Goal: Task Accomplishment & Management: Manage account settings

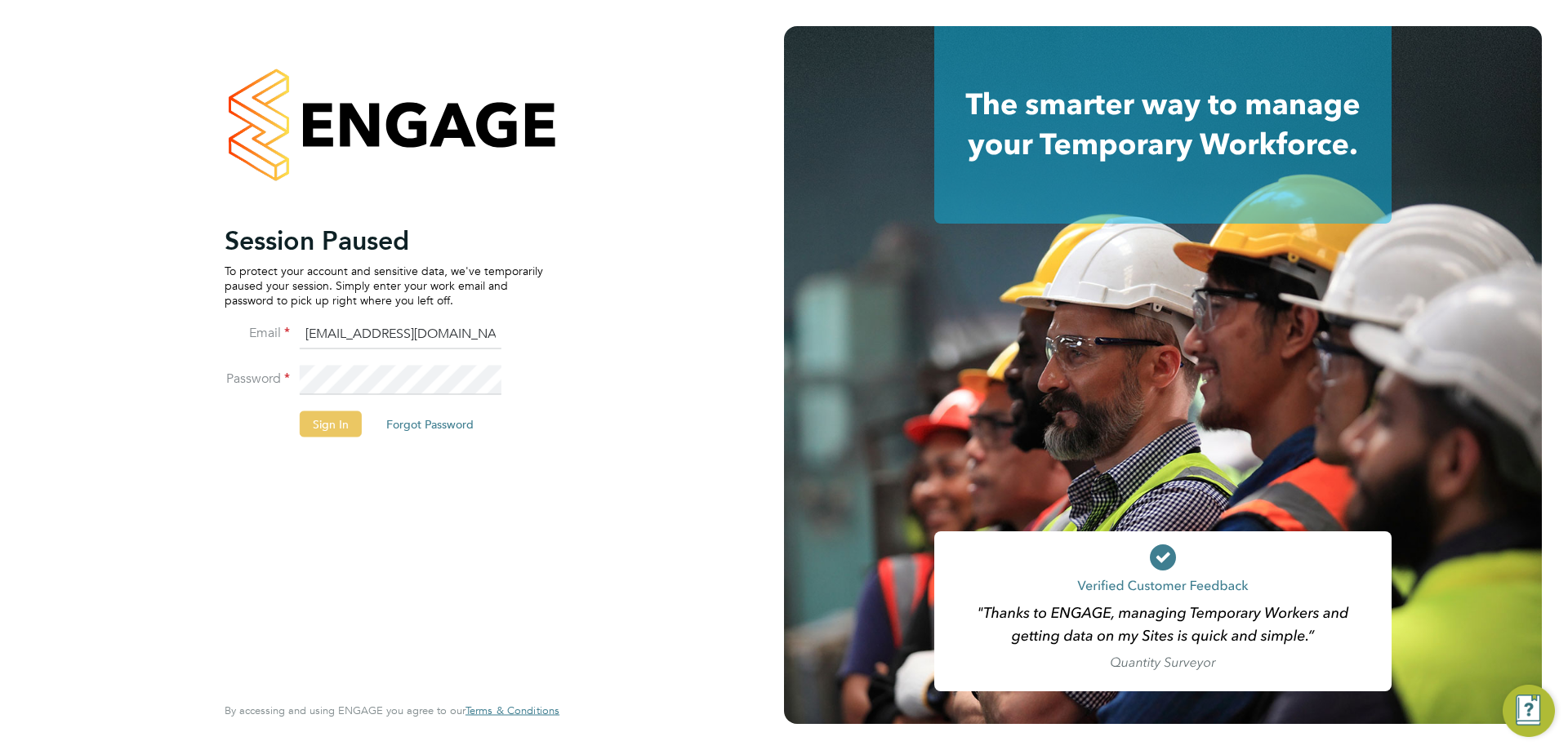
click at [325, 427] on button "Sign In" at bounding box center [330, 423] width 62 height 27
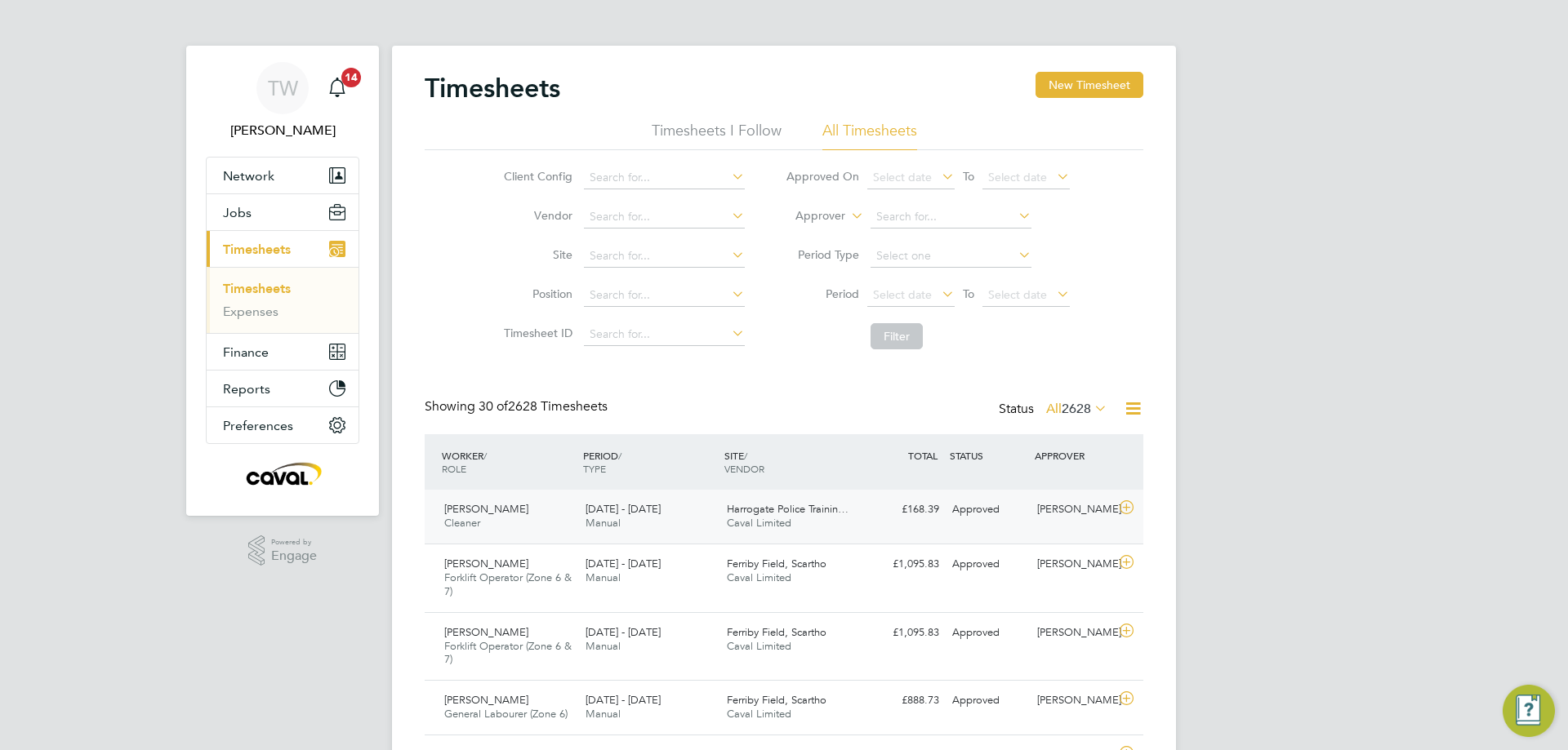
click at [1119, 505] on icon at bounding box center [1126, 508] width 21 height 13
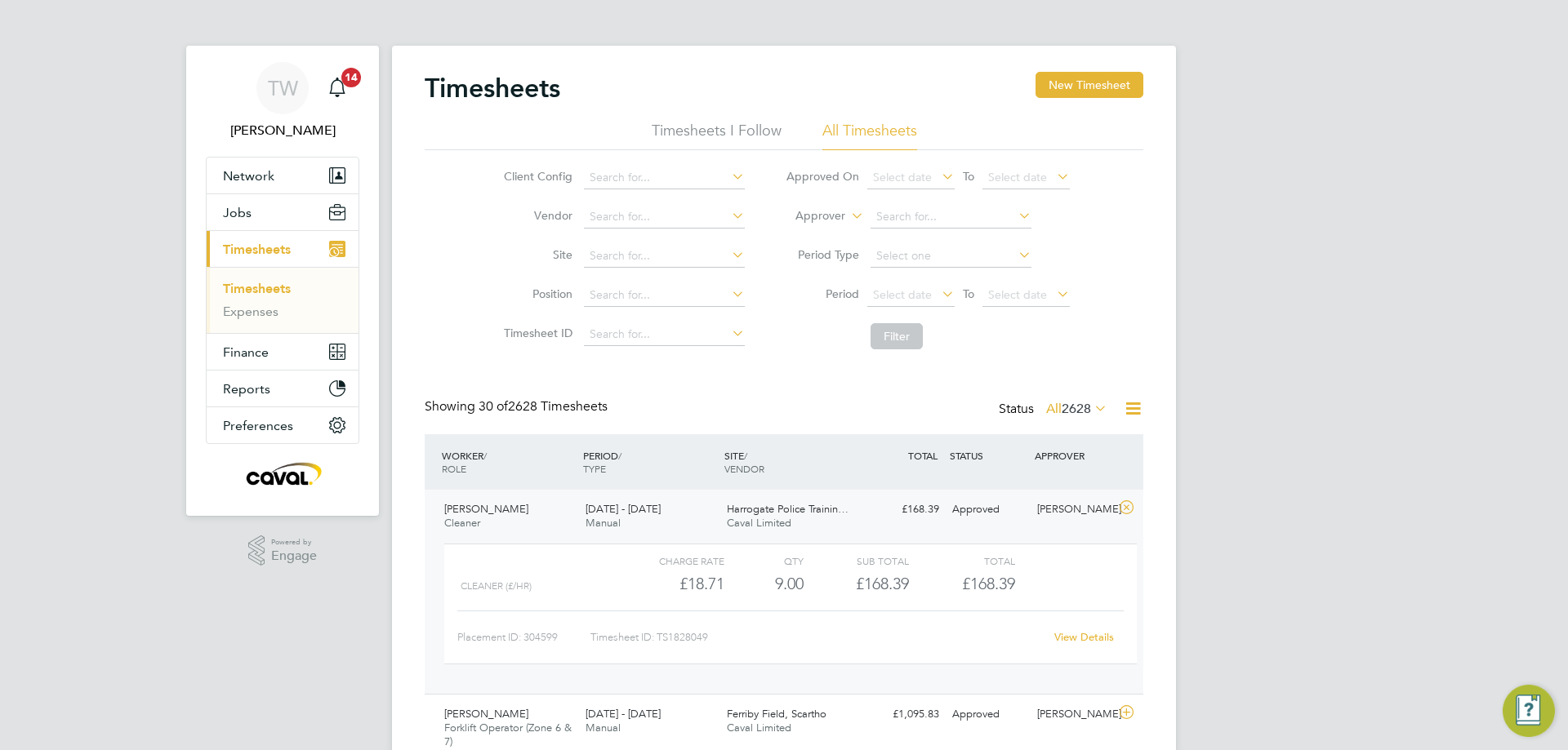
click at [1075, 634] on link "View Details" at bounding box center [1084, 637] width 60 height 14
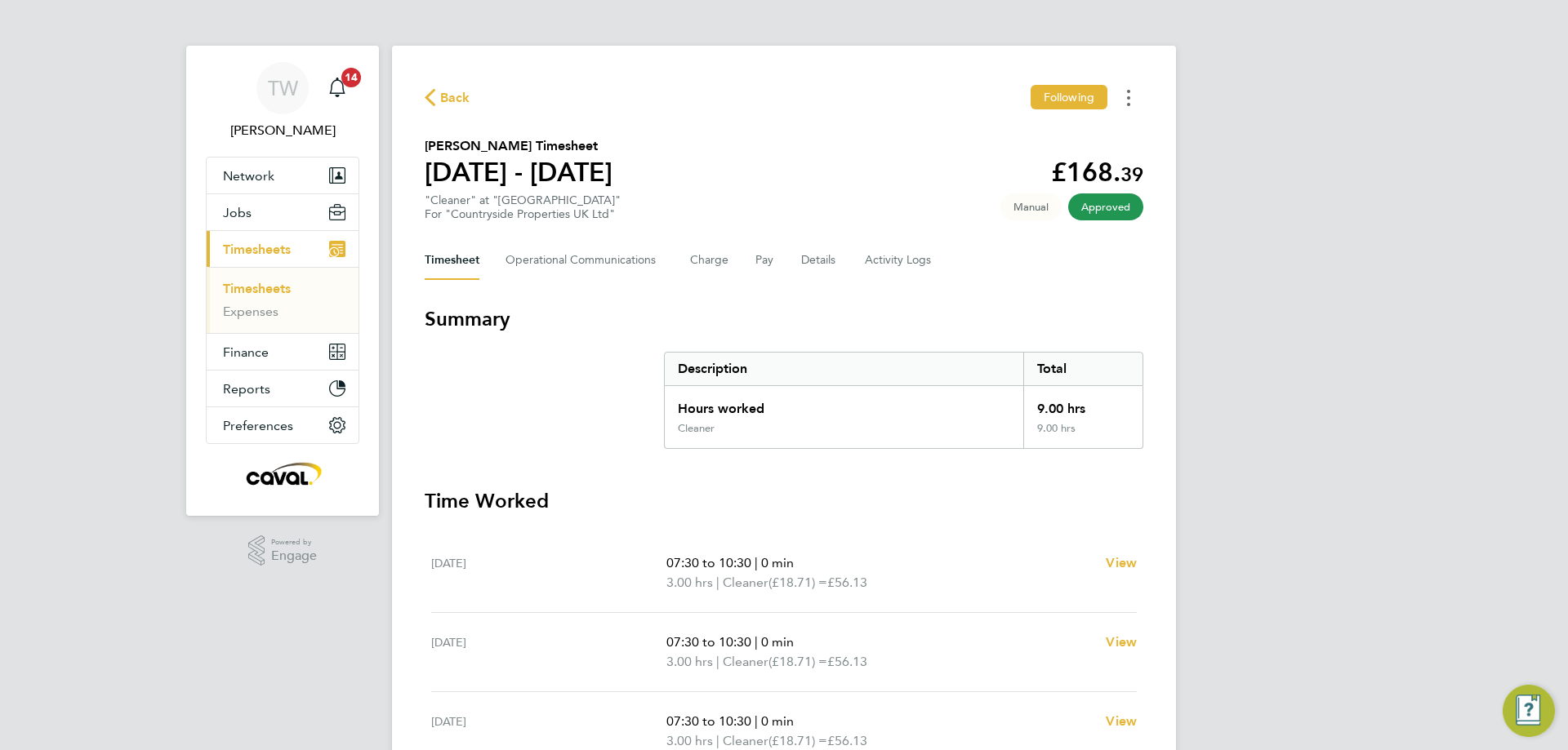
click at [1138, 91] on button "Timesheets Menu" at bounding box center [1129, 98] width 29 height 26
click at [1090, 131] on link "Download timesheet" at bounding box center [1046, 134] width 196 height 32
